Goal: Answer question/provide support: Share knowledge or assist other users

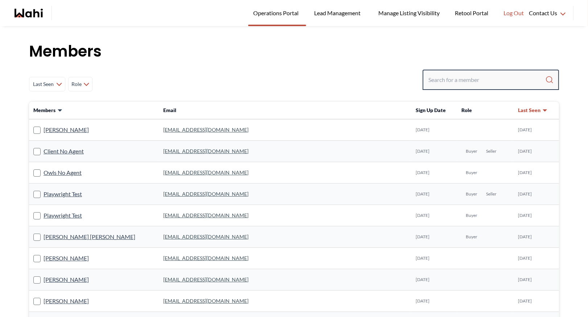
click at [441, 79] on input "Search input" at bounding box center [487, 79] width 117 height 13
type input "michelle ryck"
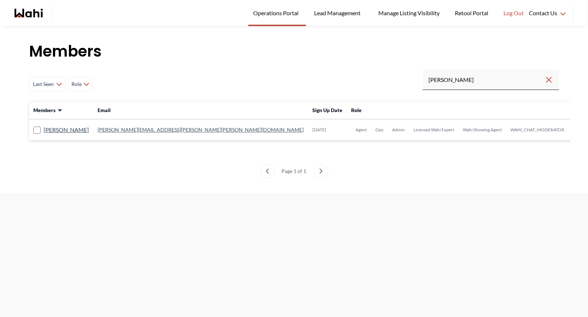
click at [134, 128] on link "michelle.williams@wahi.com" at bounding box center [201, 130] width 206 height 6
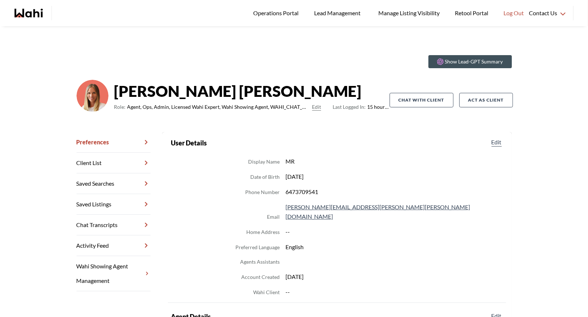
click at [108, 224] on link "Chat Transcripts" at bounding box center [114, 225] width 74 height 21
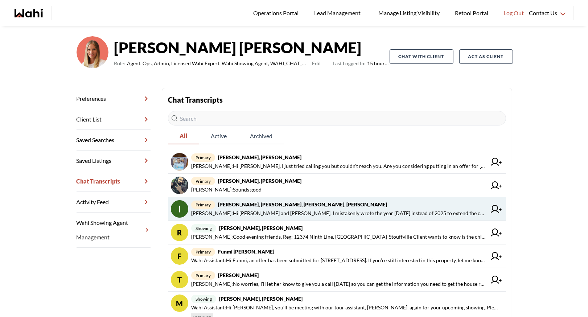
scroll to position [44, 0]
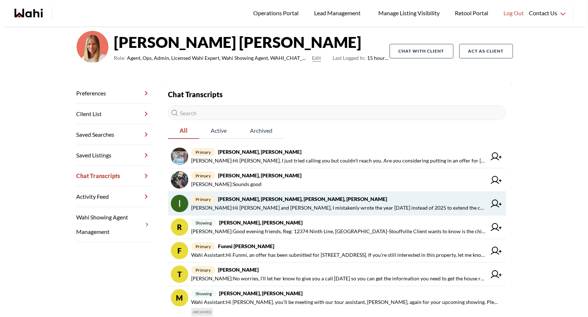
click at [273, 204] on span "Michelle Ryckman : Hi Irina and Kseniya, I mistakenly wrote the year 2026 inste…" at bounding box center [338, 208] width 295 height 9
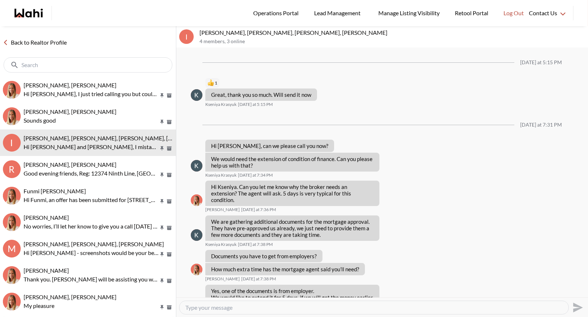
scroll to position [519, 0]
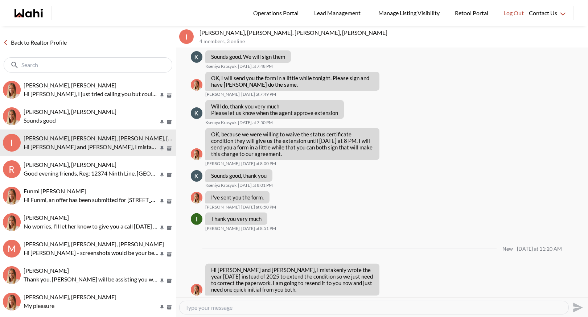
click at [44, 40] on link "Back to Realtor Profile" at bounding box center [35, 42] width 70 height 9
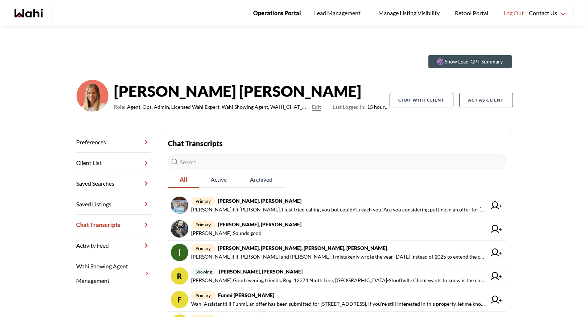
click at [276, 14] on span "Operations Portal" at bounding box center [277, 12] width 48 height 9
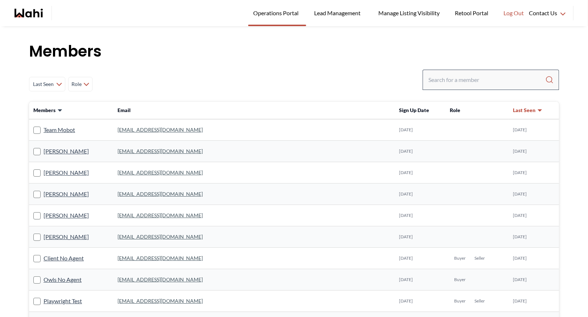
click at [511, 73] on div at bounding box center [491, 80] width 136 height 20
click at [489, 81] on input "Search input" at bounding box center [487, 79] width 117 height 13
type input "faraz"
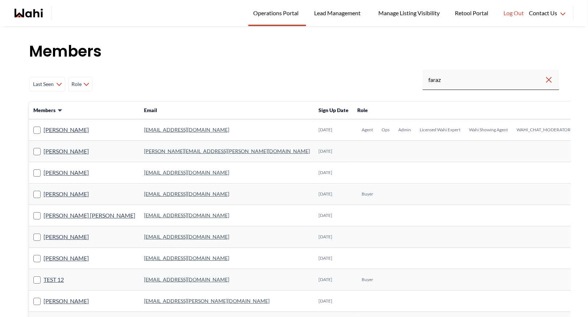
click at [149, 129] on link "[EMAIL_ADDRESS][DOMAIN_NAME]" at bounding box center [186, 130] width 85 height 6
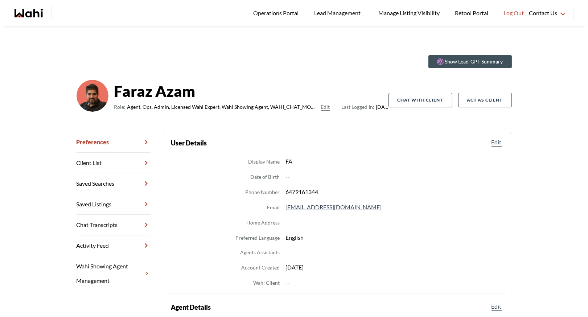
click at [111, 224] on link "Chat Transcripts" at bounding box center [114, 225] width 74 height 21
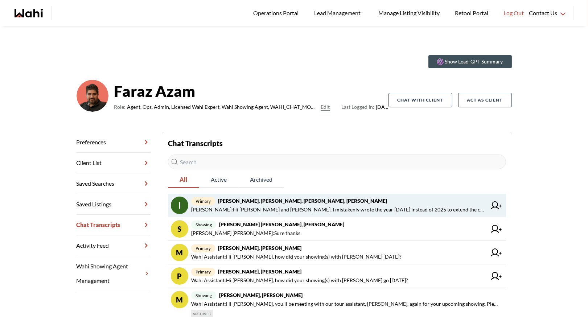
click at [489, 207] on link "primary [PERSON_NAME], [PERSON_NAME], [PERSON_NAME], [PERSON_NAME] [PERSON_NAME…" at bounding box center [337, 206] width 338 height 24
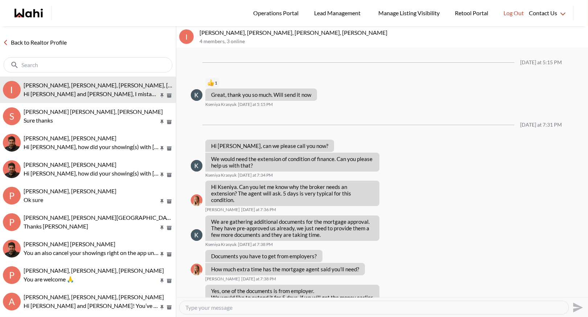
scroll to position [519, 0]
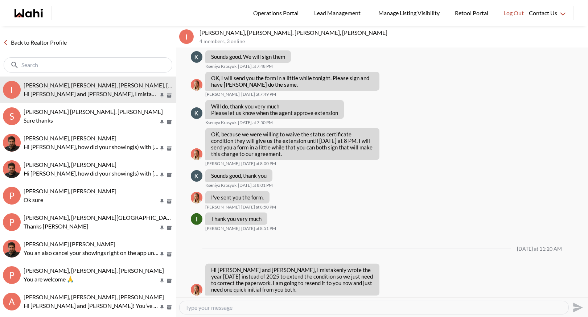
click at [52, 43] on link "Back to Realtor Profile" at bounding box center [35, 42] width 70 height 9
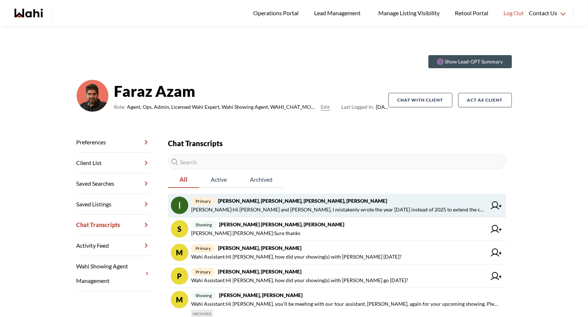
click at [247, 206] on span "[PERSON_NAME] : Hi [PERSON_NAME] and [PERSON_NAME], I mistakenly wrote the year…" at bounding box center [338, 209] width 295 height 9
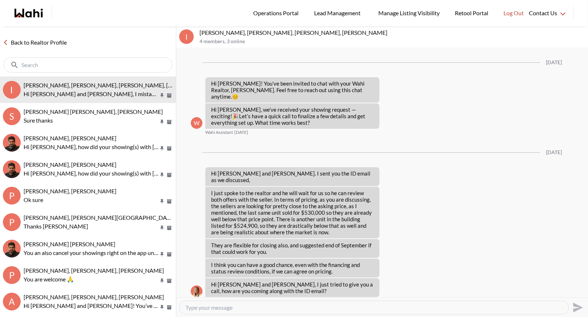
click at [23, 45] on link "Back to Realtor Profile" at bounding box center [35, 42] width 70 height 9
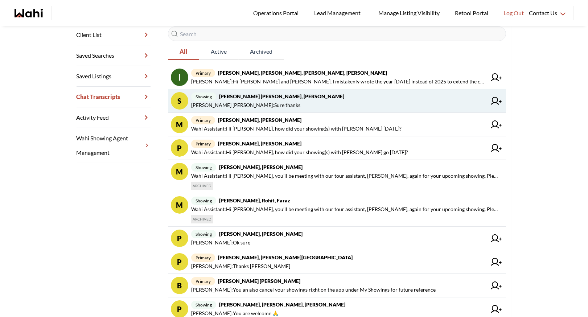
scroll to position [128, 0]
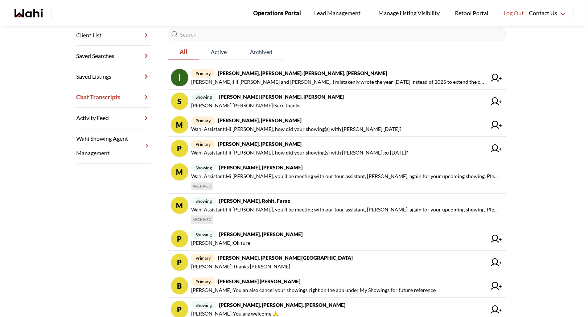
click at [276, 16] on span "Operations Portal" at bounding box center [277, 12] width 48 height 9
